Goal: Navigation & Orientation: Find specific page/section

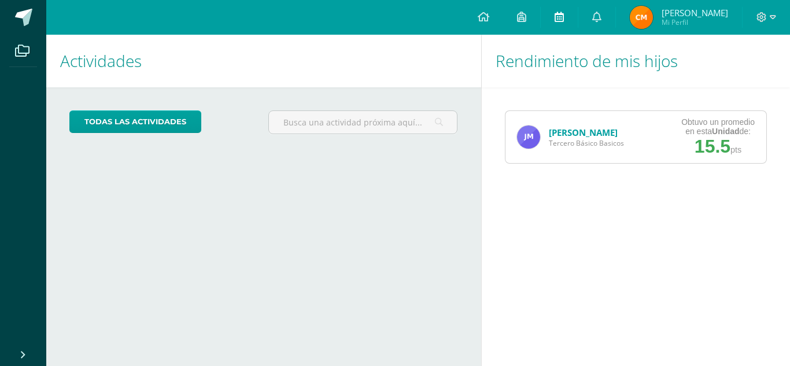
click at [564, 20] on icon at bounding box center [558, 17] width 9 height 10
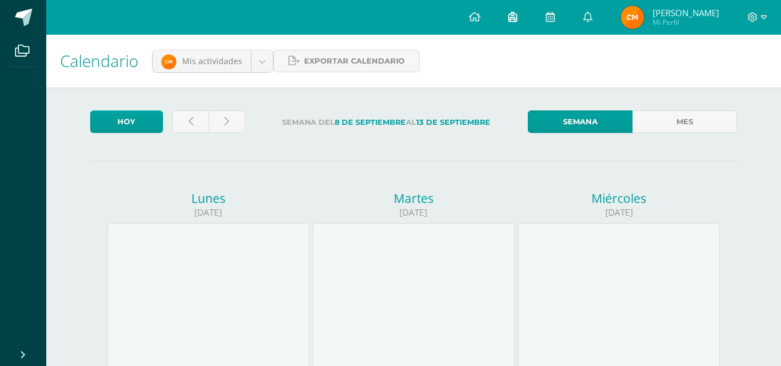
click at [517, 22] on span at bounding box center [512, 17] width 9 height 13
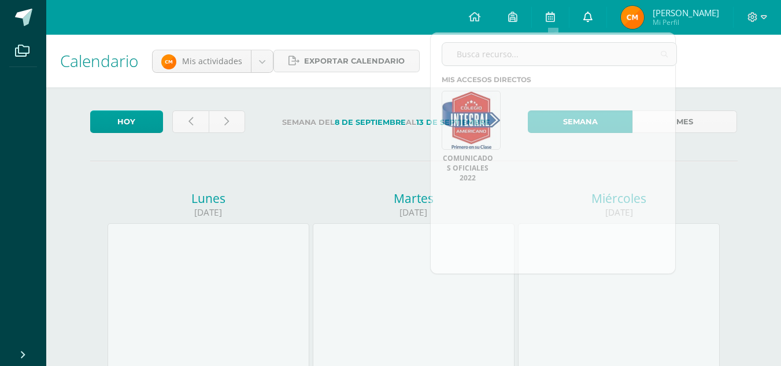
click at [593, 14] on icon at bounding box center [587, 17] width 9 height 10
